Goal: Task Accomplishment & Management: Use online tool/utility

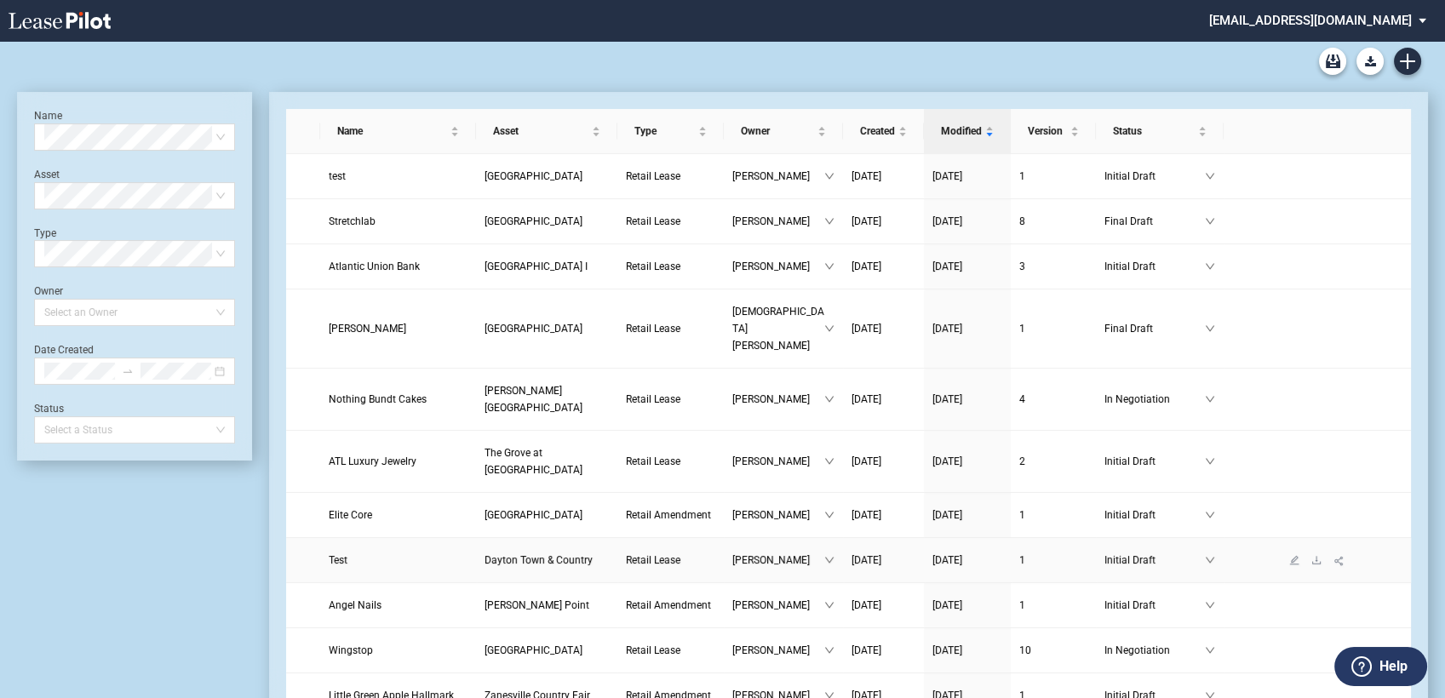
click at [1294, 554] on link at bounding box center [1294, 560] width 22 height 12
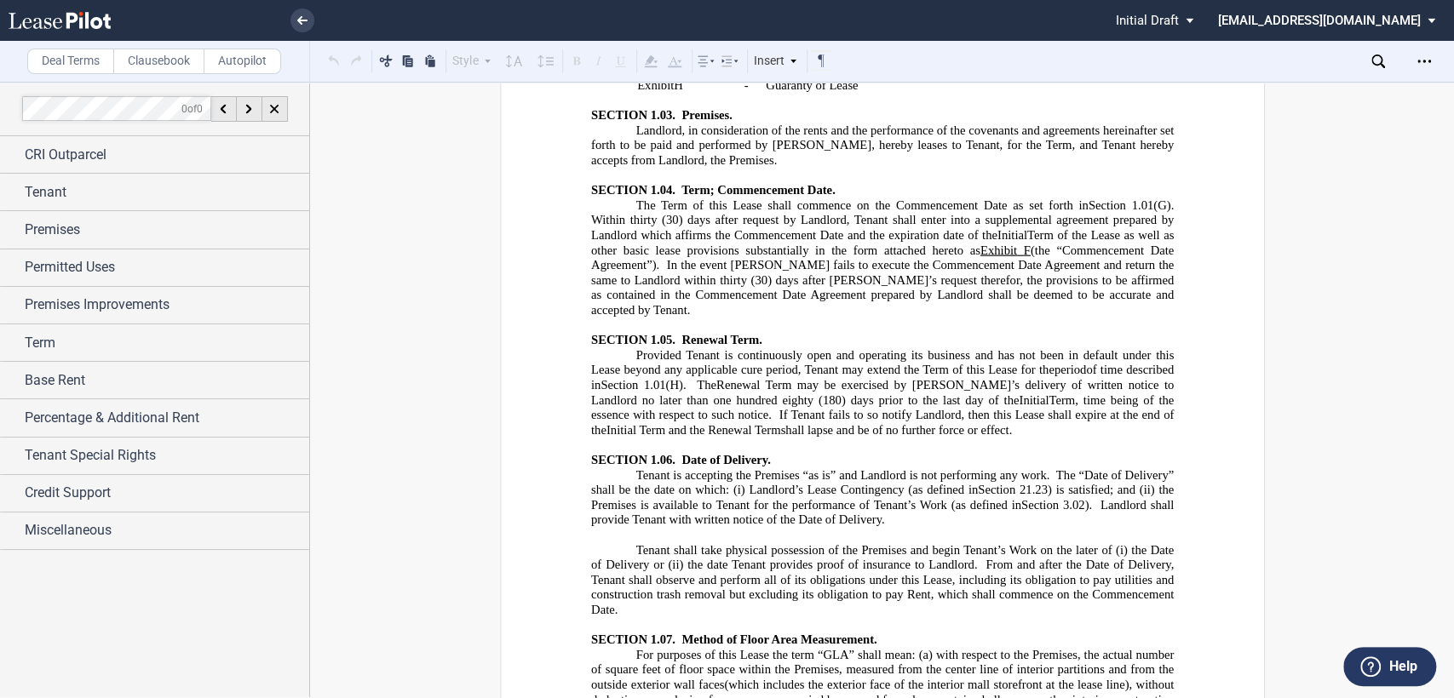
scroll to position [3028, 0]
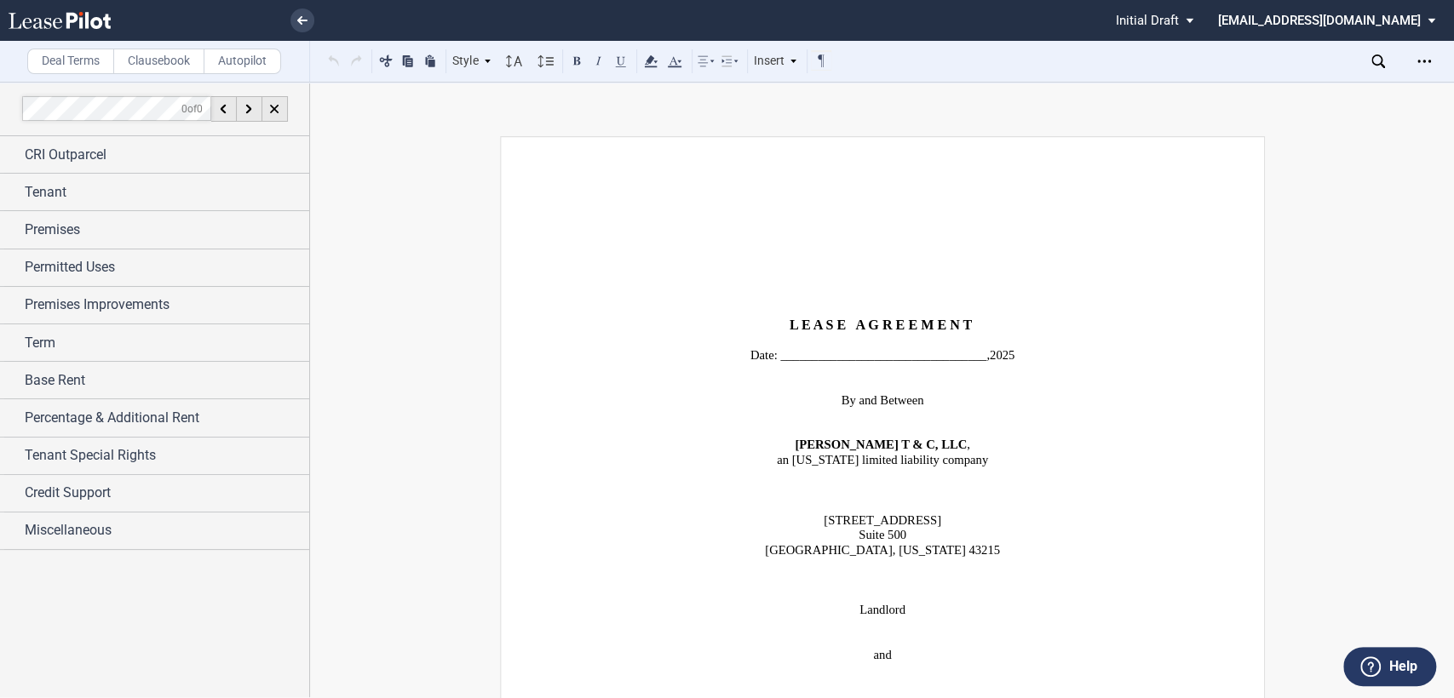
scroll to position [3028, 0]
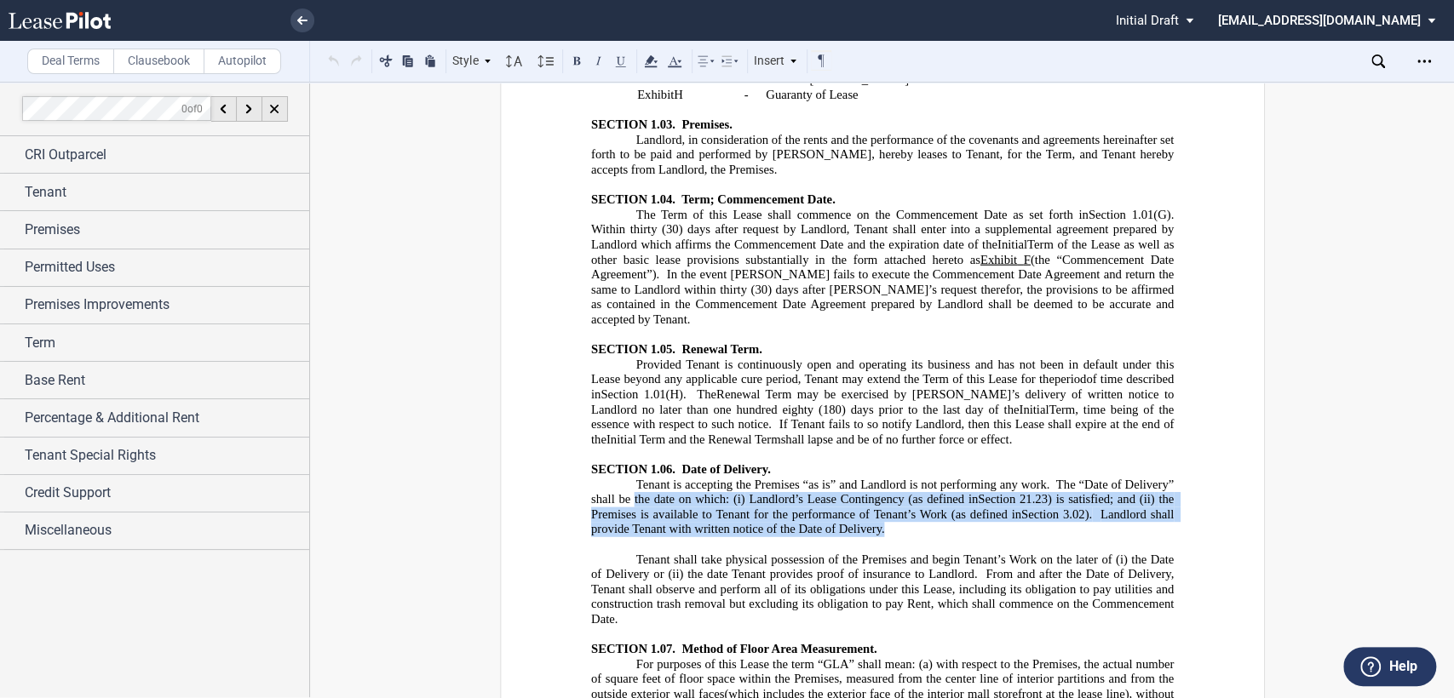
click at [886, 478] on p "Tenant is accepting the Premises “as is” and Landlord is not performing any wor…" at bounding box center [881, 508] width 583 height 60
